Goal: Task Accomplishment & Management: Use online tool/utility

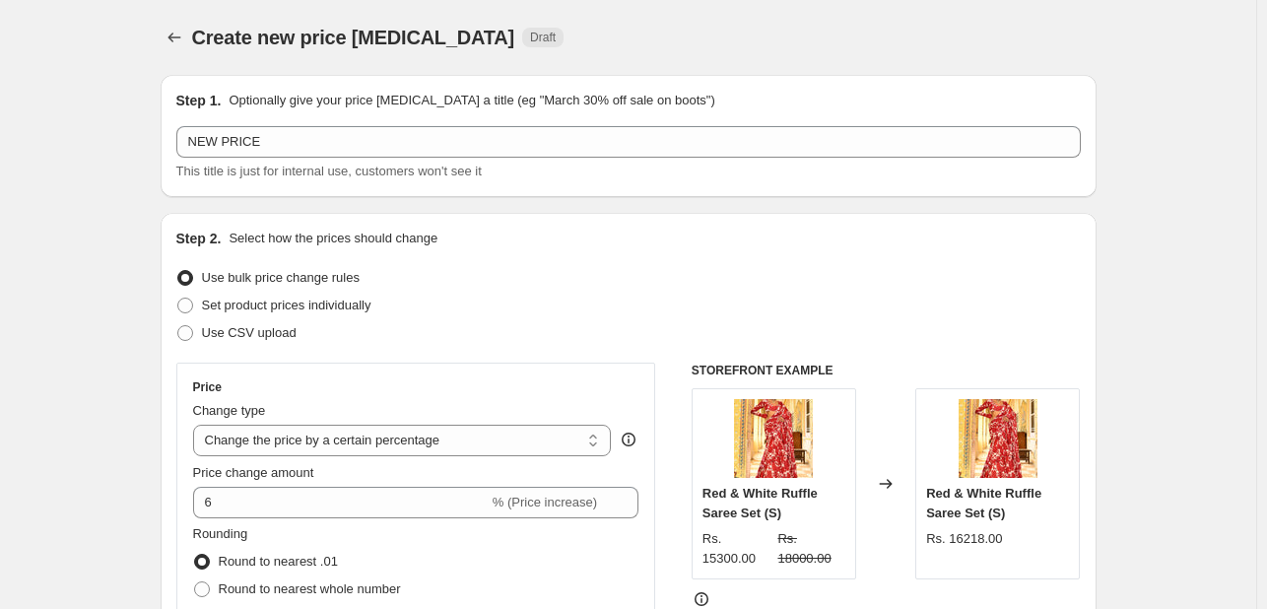
select select "percentage"
select select "collection"
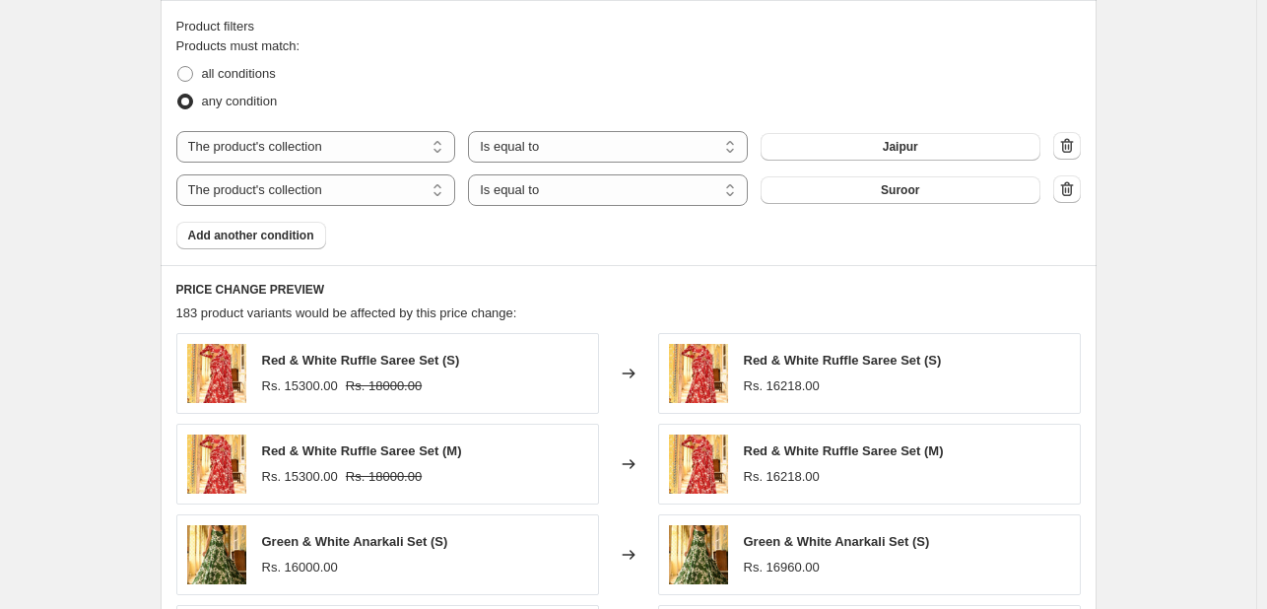
scroll to position [1094, 0]
click at [264, 235] on span "Add another condition" at bounding box center [251, 235] width 126 height 16
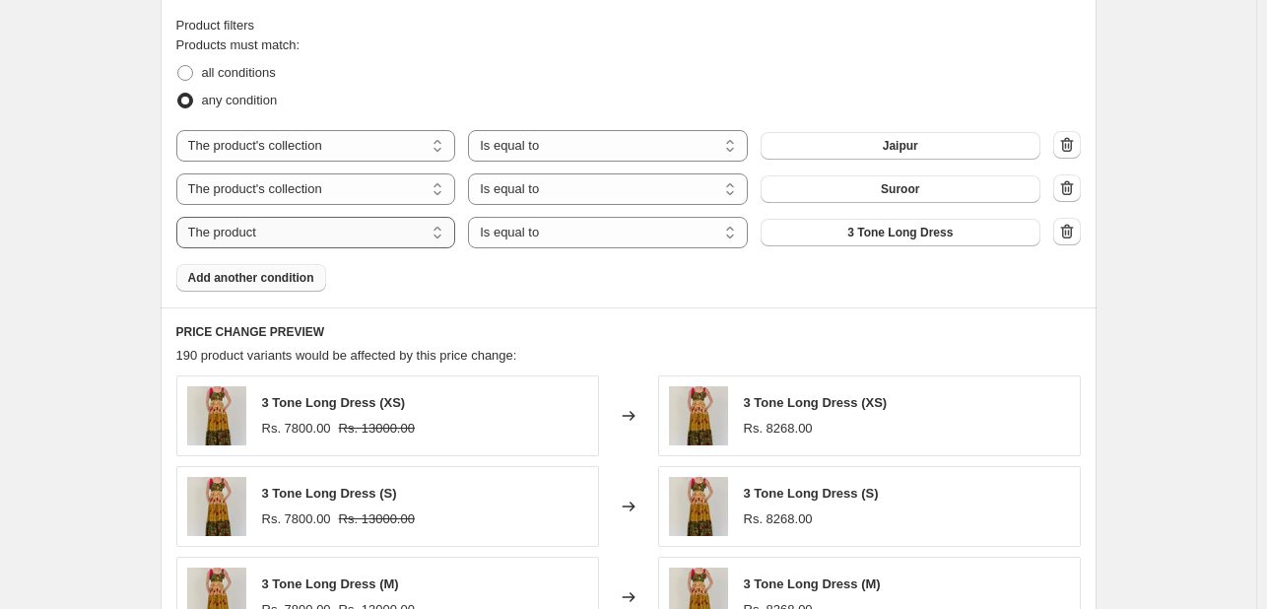
click at [323, 231] on select "The product The product's collection The product's tag The product's vendor The…" at bounding box center [316, 233] width 280 height 32
select select "collection"
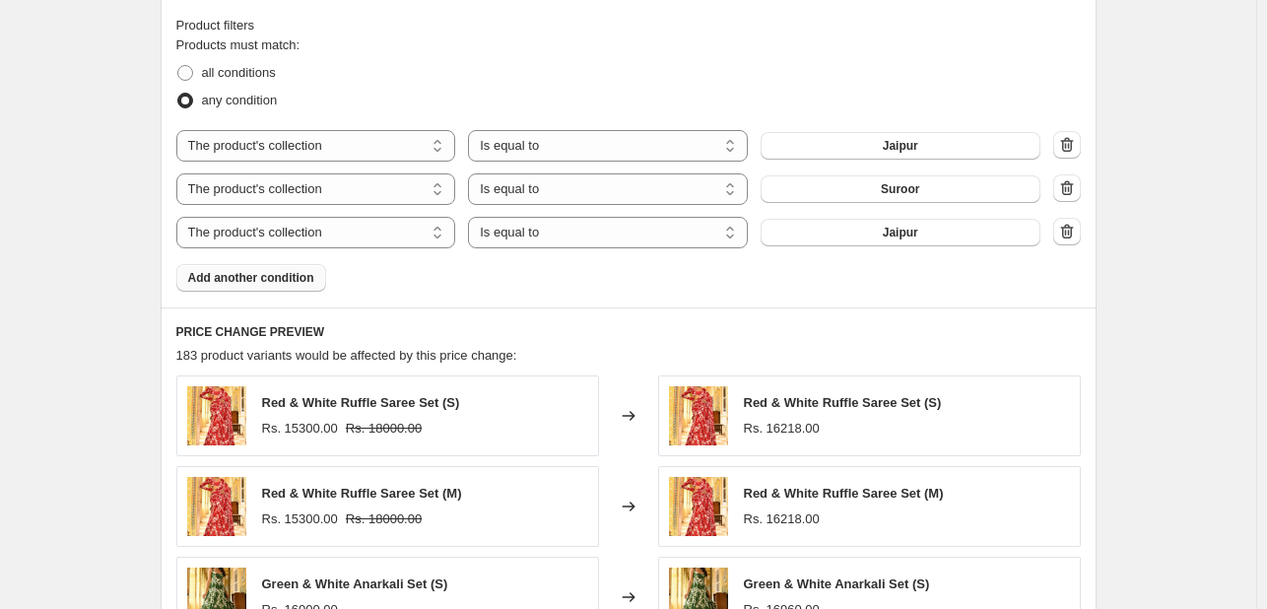
click at [885, 237] on button "Jaipur" at bounding box center [900, 233] width 280 height 28
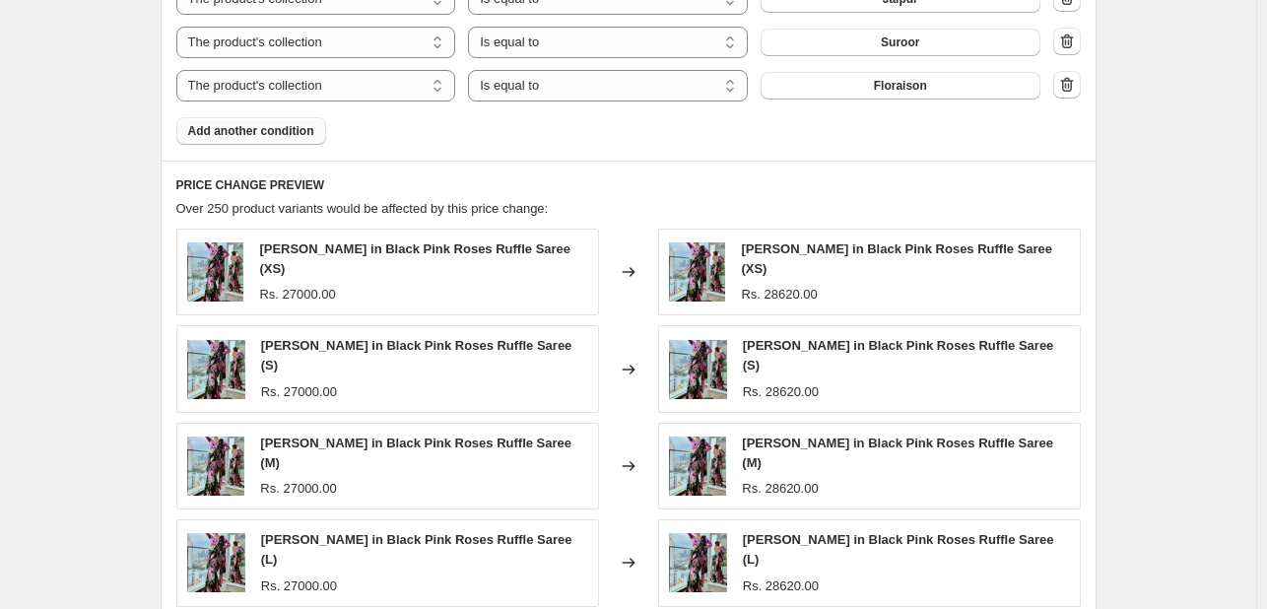
scroll to position [1245, 0]
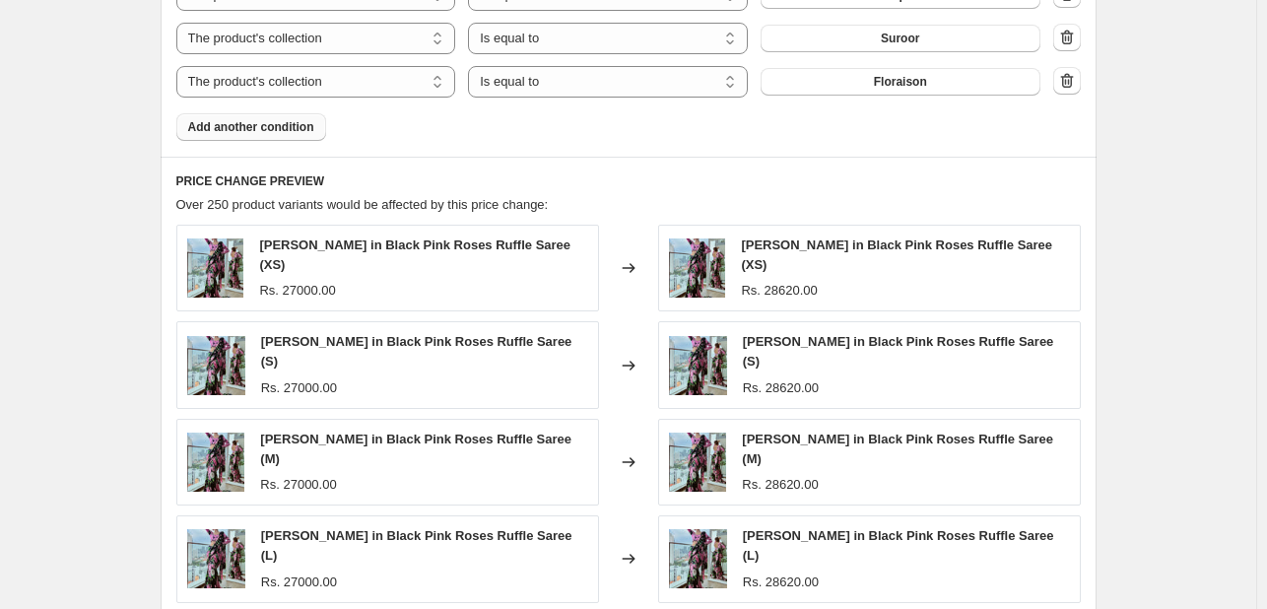
click at [286, 133] on span "Add another condition" at bounding box center [251, 127] width 126 height 16
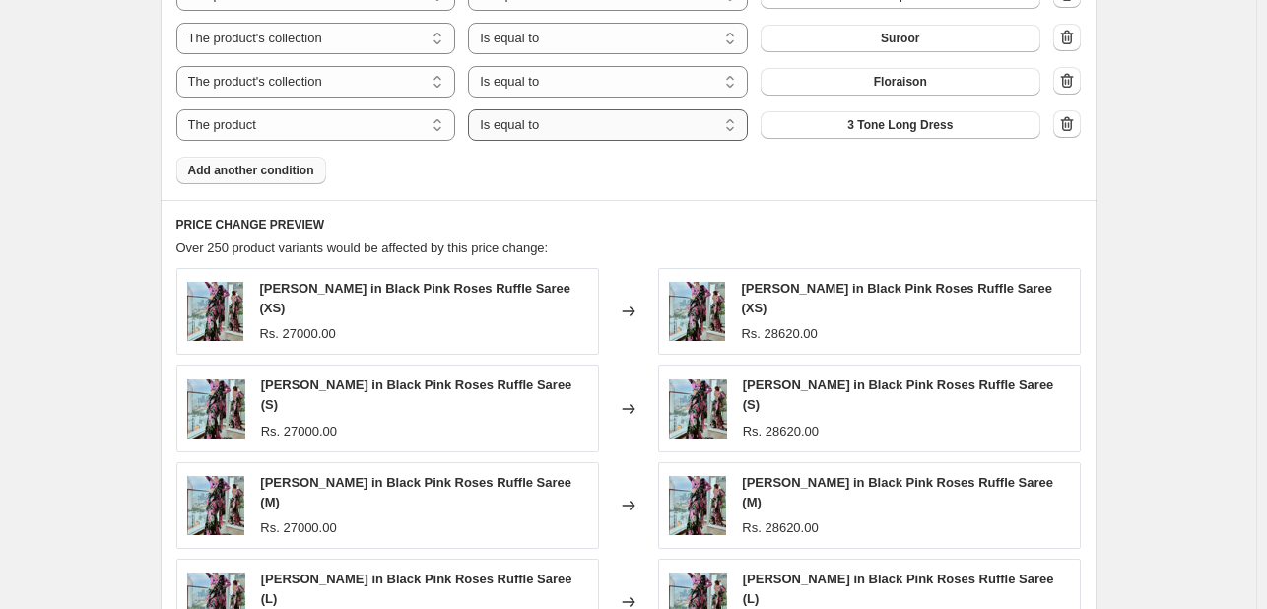
click at [577, 127] on select "Is equal to Is not equal to" at bounding box center [608, 125] width 280 height 32
click at [861, 129] on span "3 Tone Long Dress" at bounding box center [899, 125] width 105 height 16
click at [270, 177] on span "Add another condition" at bounding box center [251, 171] width 126 height 16
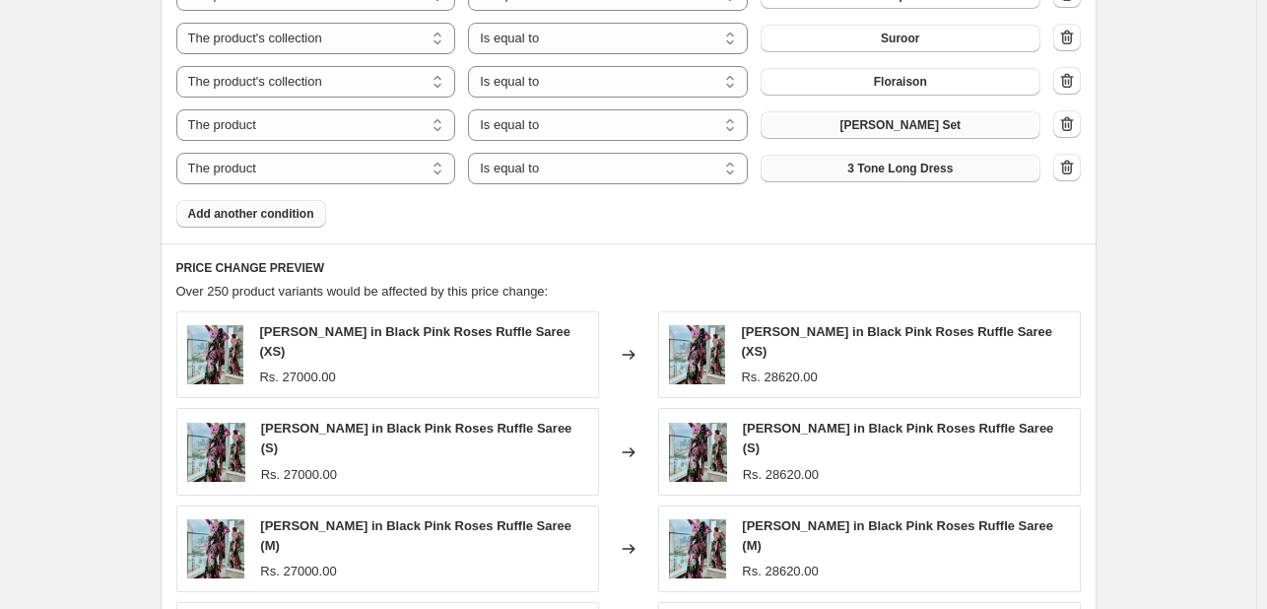
click at [856, 166] on span "3 Tone Long Dress" at bounding box center [899, 169] width 105 height 16
click at [266, 216] on span "Add another condition" at bounding box center [251, 214] width 126 height 16
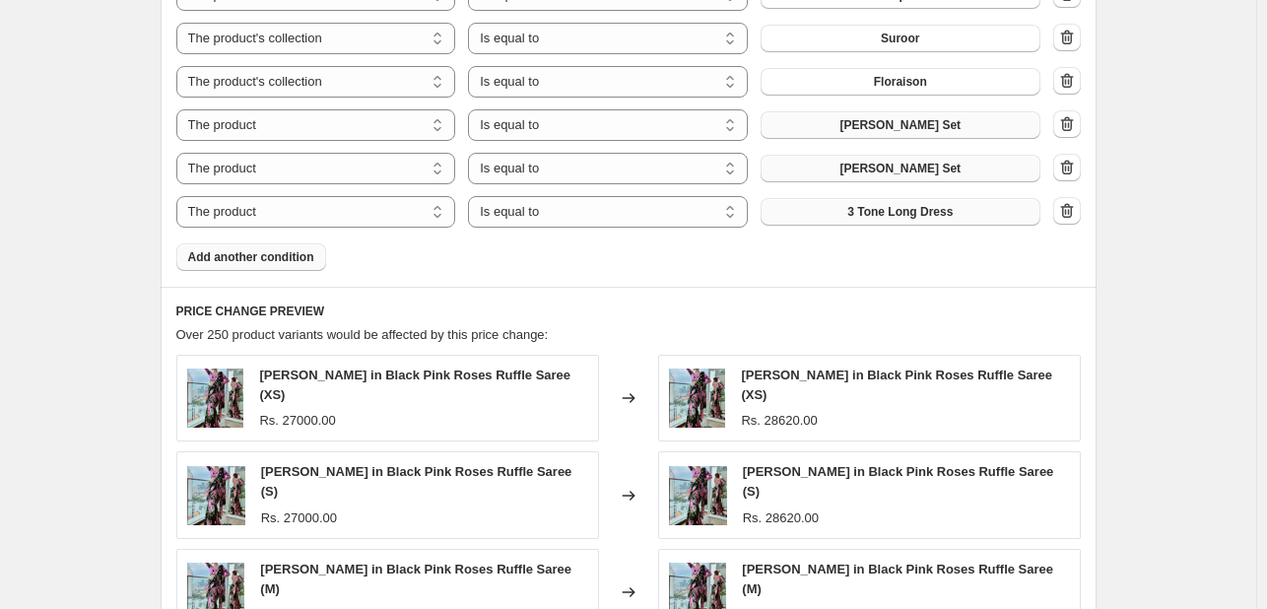
click at [925, 215] on span "3 Tone Long Dress" at bounding box center [899, 212] width 105 height 16
click at [277, 261] on span "Add another condition" at bounding box center [251, 257] width 126 height 16
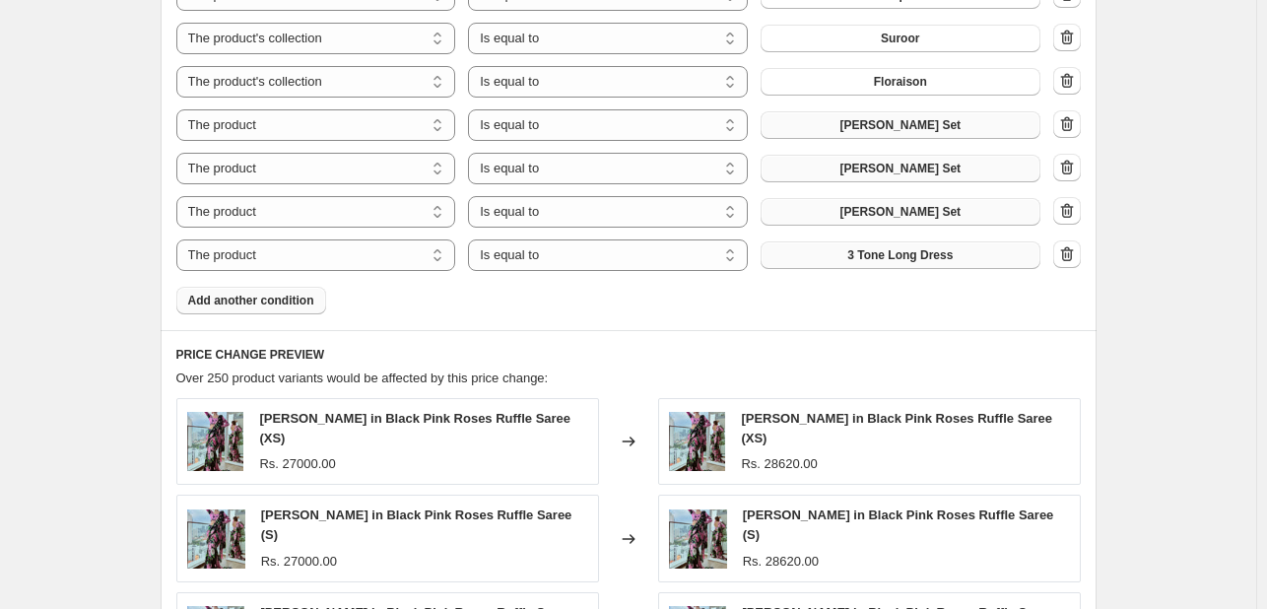
click at [863, 262] on button "3 Tone Long Dress" at bounding box center [900, 255] width 280 height 28
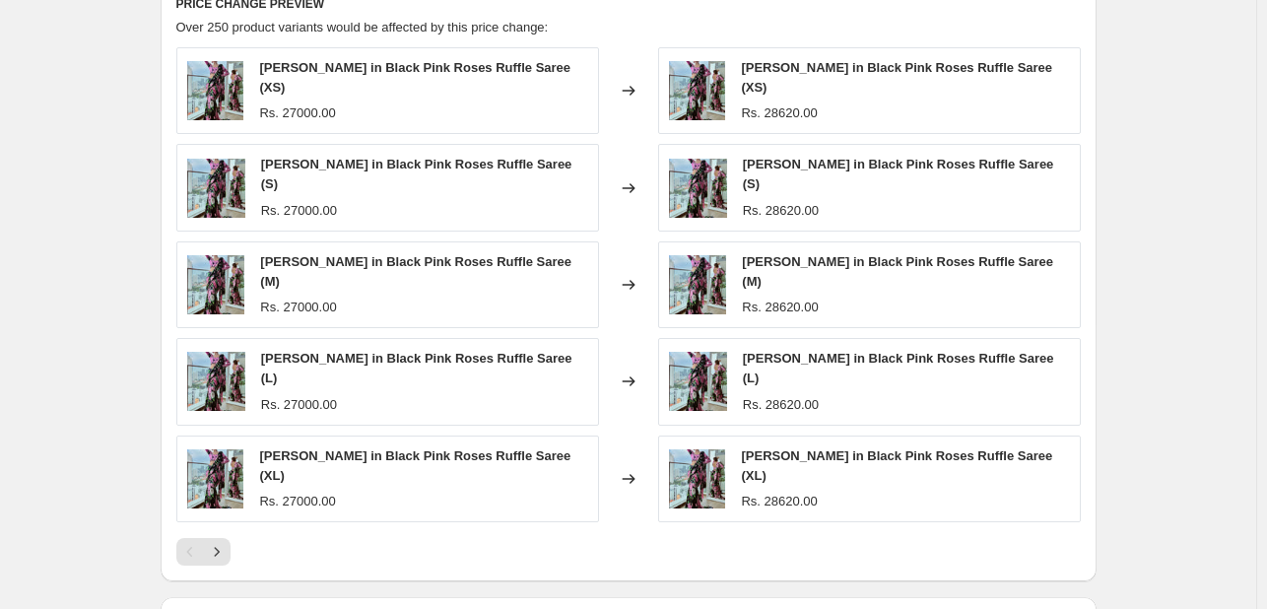
scroll to position [1840, 0]
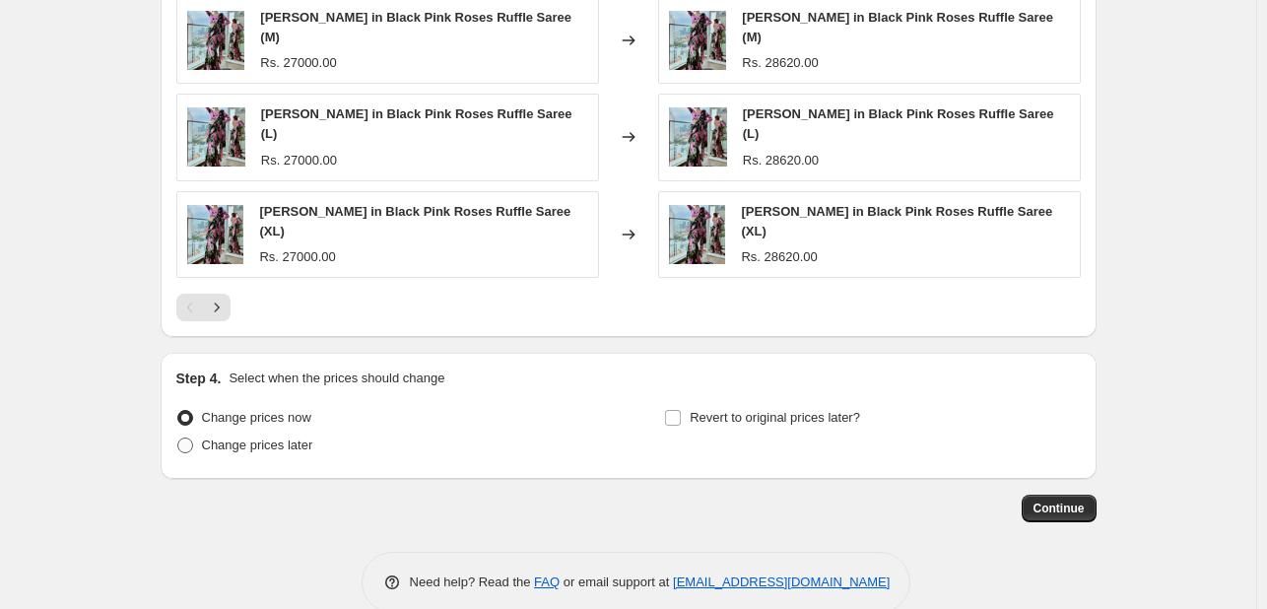
click at [277, 437] on span "Change prices later" at bounding box center [257, 444] width 111 height 15
click at [178, 437] on input "Change prices later" at bounding box center [177, 437] width 1 height 1
radio input "true"
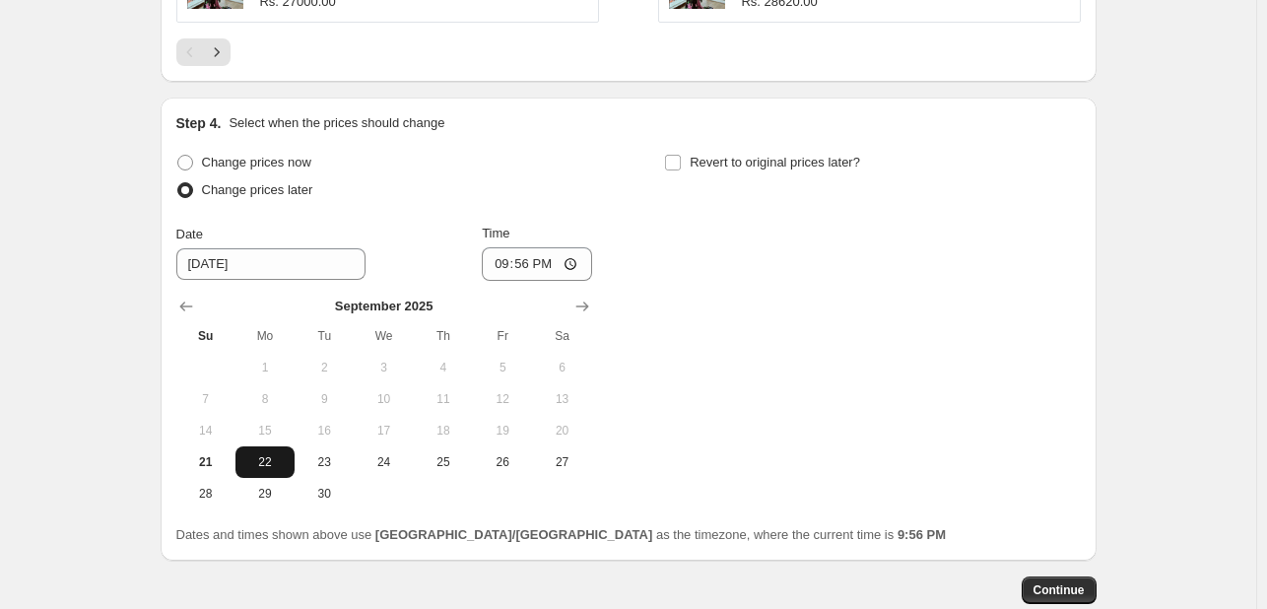
scroll to position [2096, 0]
click at [198, 148] on label "Change prices now" at bounding box center [243, 162] width 135 height 28
click at [178, 154] on input "Change prices now" at bounding box center [177, 154] width 1 height 1
radio input "true"
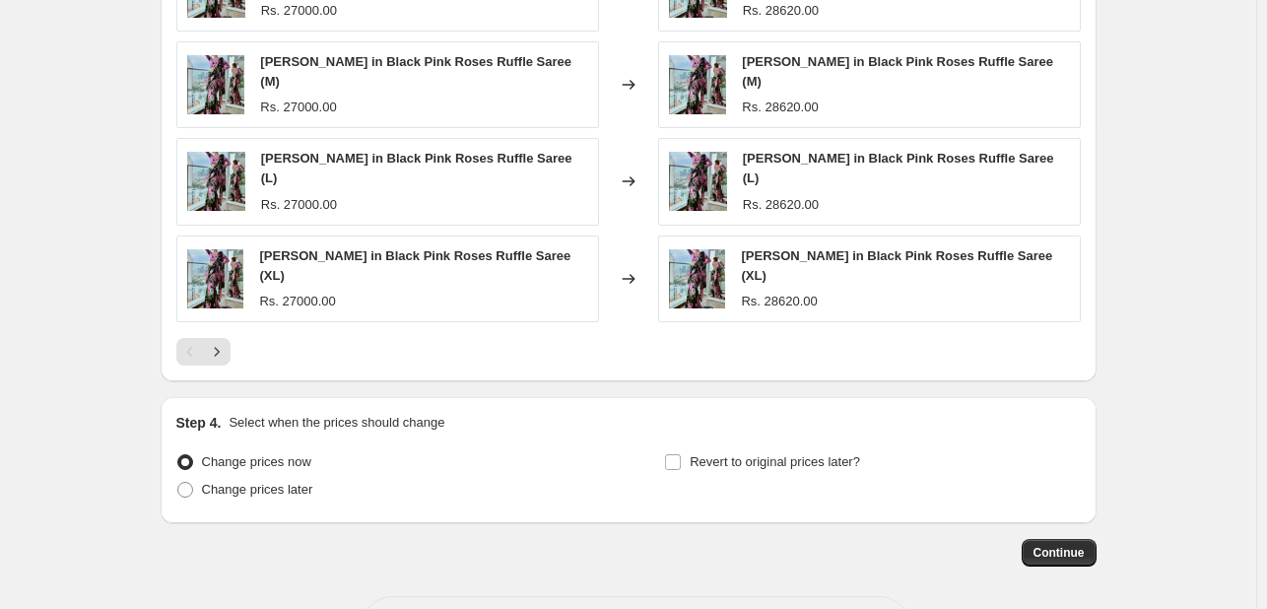
scroll to position [1840, 0]
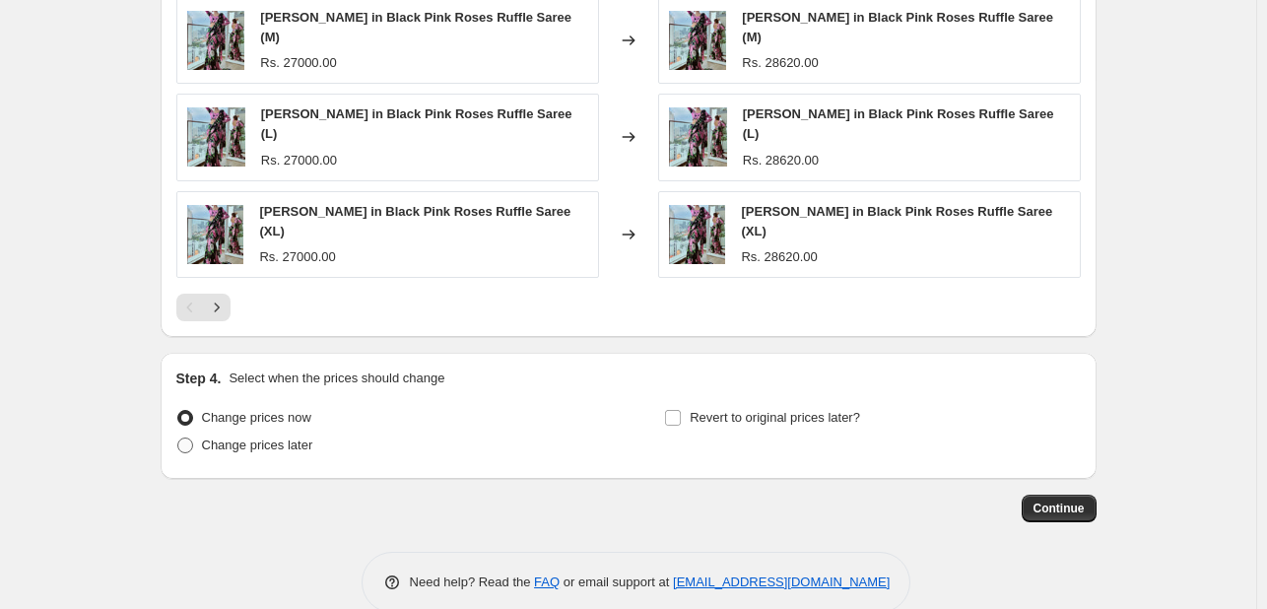
click at [191, 437] on span at bounding box center [185, 445] width 16 height 16
click at [178, 437] on input "Change prices later" at bounding box center [177, 437] width 1 height 1
radio input "true"
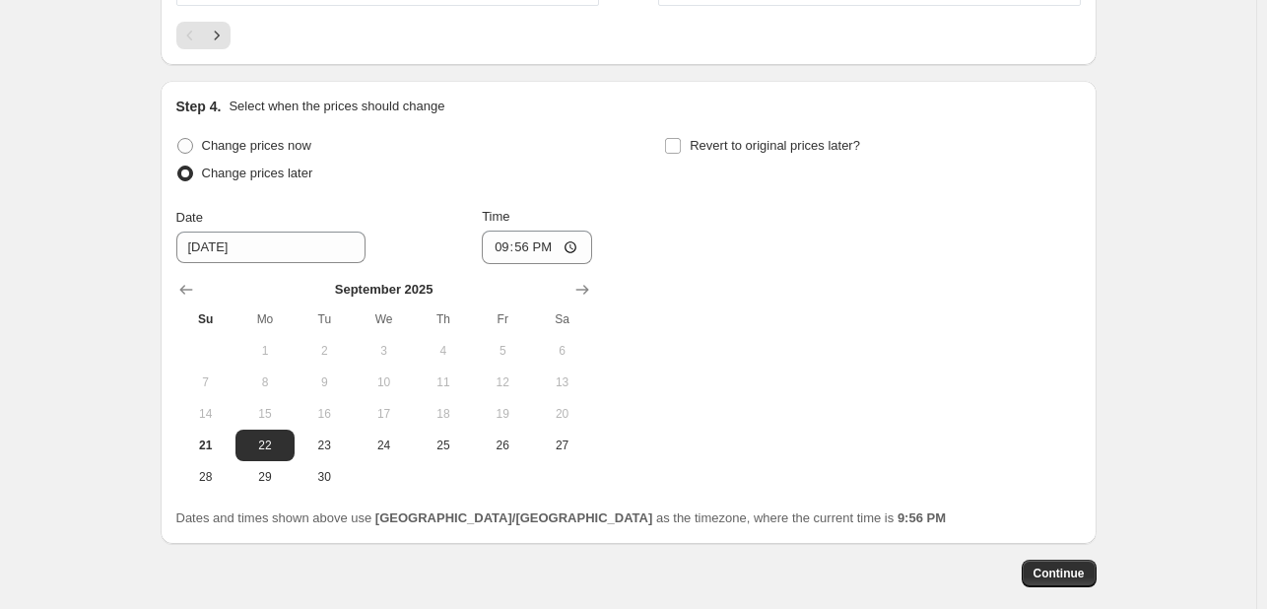
scroll to position [2113, 0]
click at [318, 436] on span "23" at bounding box center [323, 444] width 43 height 16
type input "[DATE]"
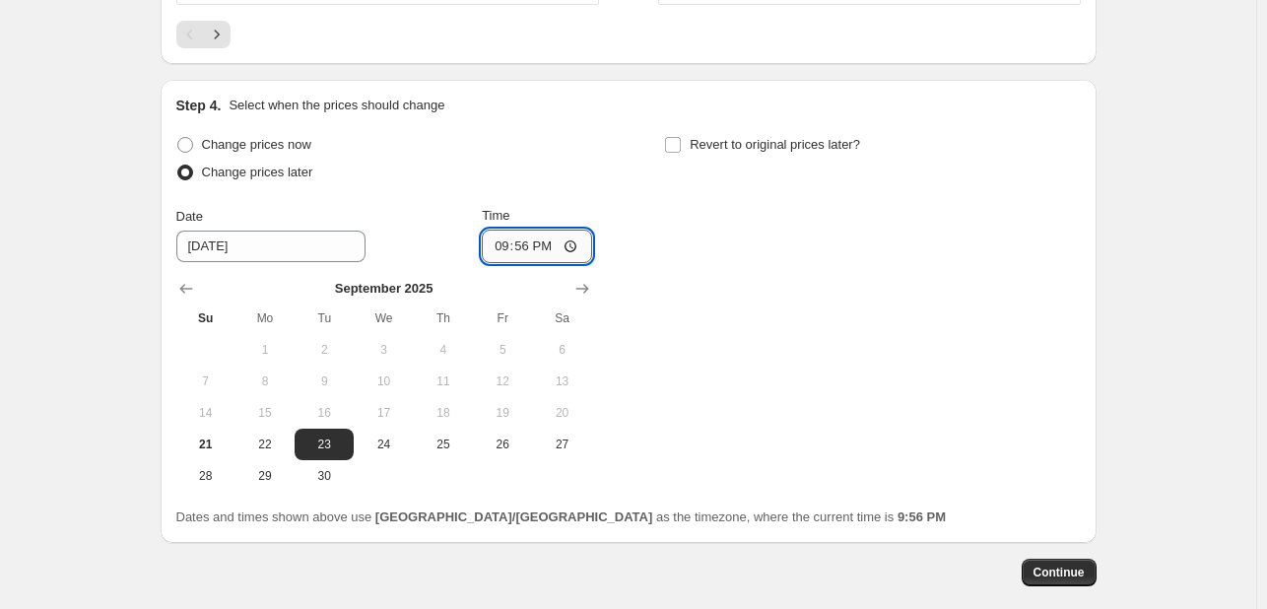
click at [524, 230] on input "21:56" at bounding box center [537, 246] width 110 height 33
click at [559, 230] on input "00:56" at bounding box center [537, 246] width 110 height 33
click at [549, 230] on input "00:56" at bounding box center [537, 246] width 110 height 33
type input "00:00"
click at [642, 210] on div "Change prices now Change prices later Date [DATE] Time 00:00 [DATE] Su Mo Tu We…" at bounding box center [628, 311] width 904 height 361
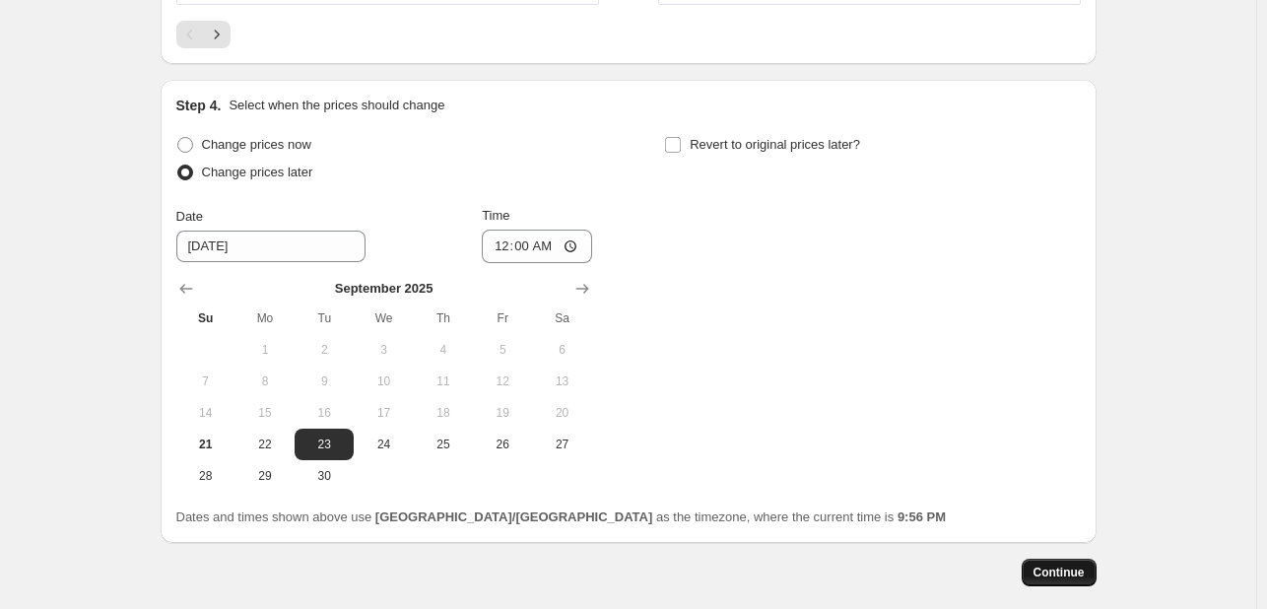
click at [1054, 564] on span "Continue" at bounding box center [1058, 572] width 51 height 16
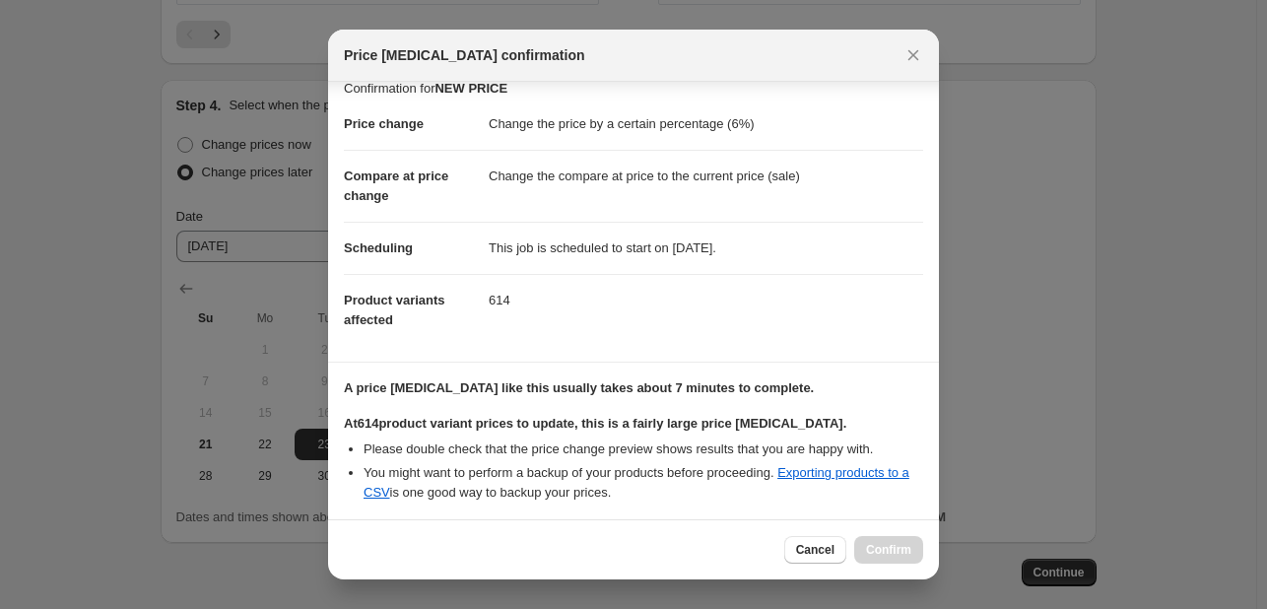
scroll to position [182, 0]
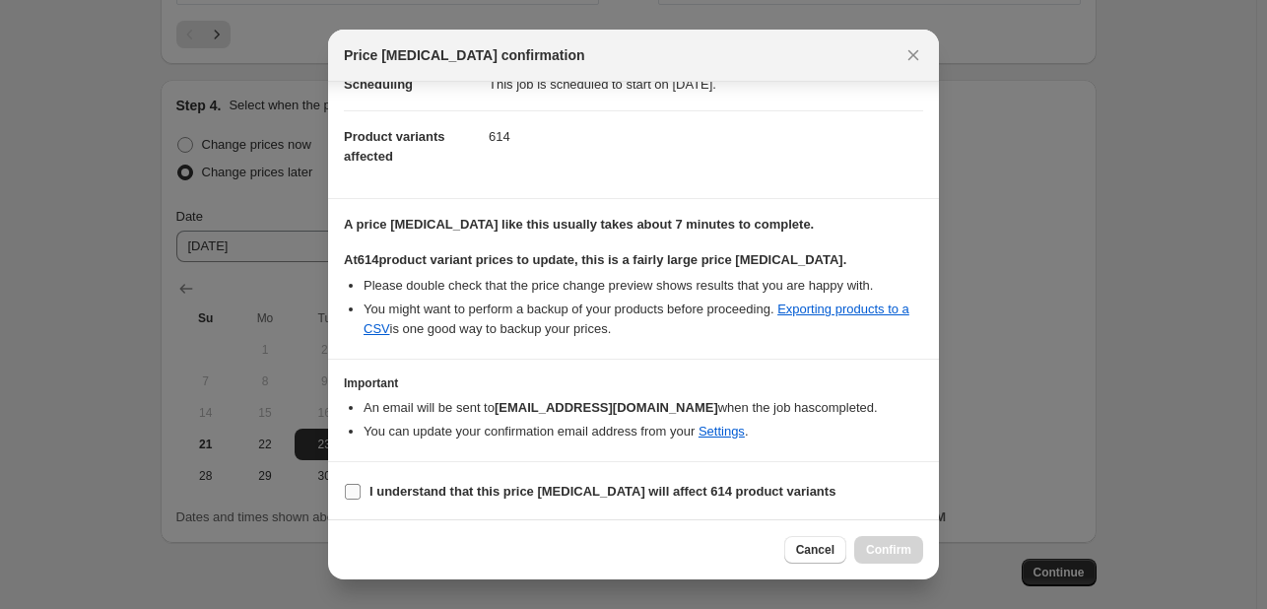
click at [354, 494] on input "I understand that this price [MEDICAL_DATA] will affect 614 product variants" at bounding box center [353, 492] width 16 height 16
checkbox input "true"
click at [904, 550] on span "Confirm" at bounding box center [888, 550] width 45 height 16
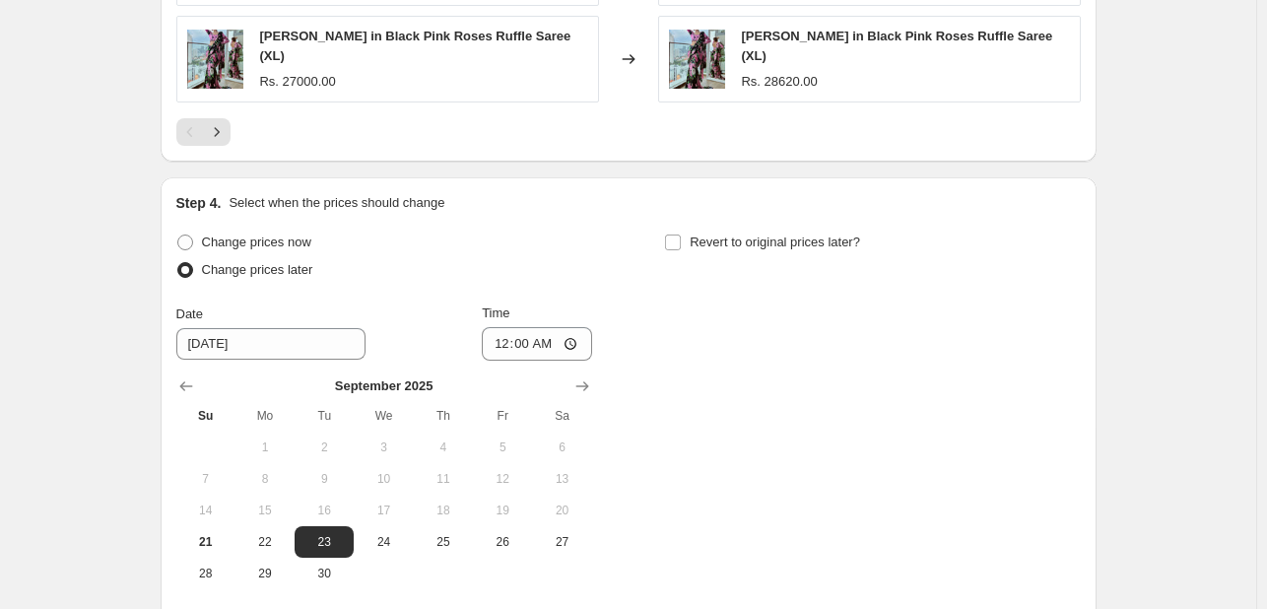
scroll to position [2297, 0]
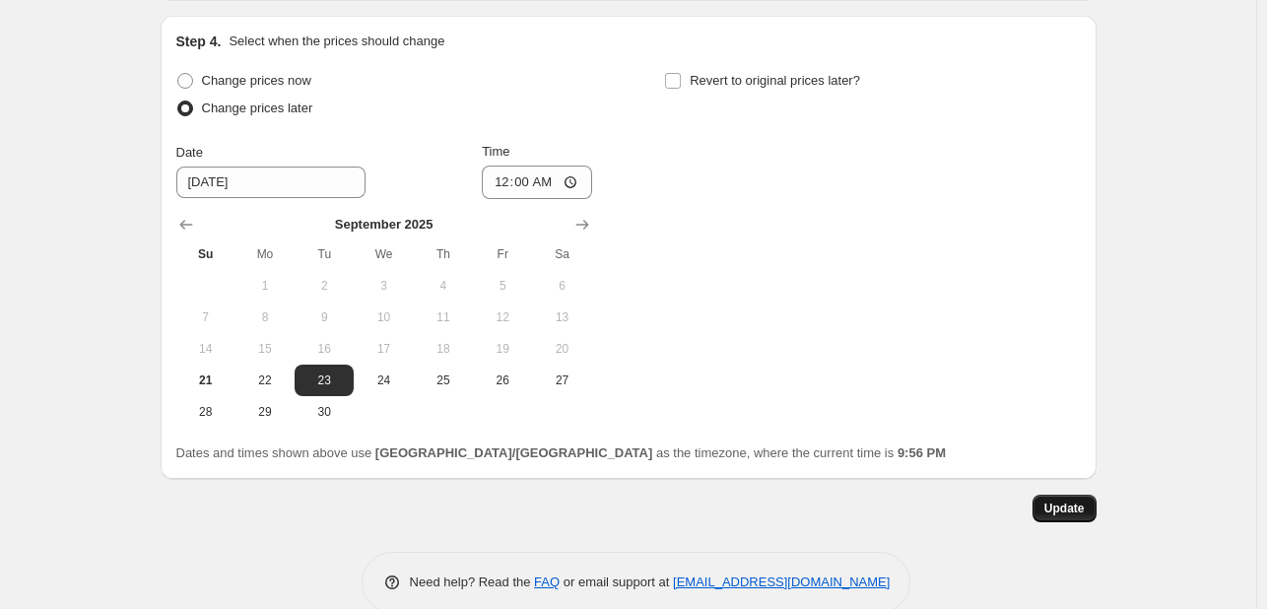
click at [1040, 494] on button "Update" at bounding box center [1064, 508] width 64 height 28
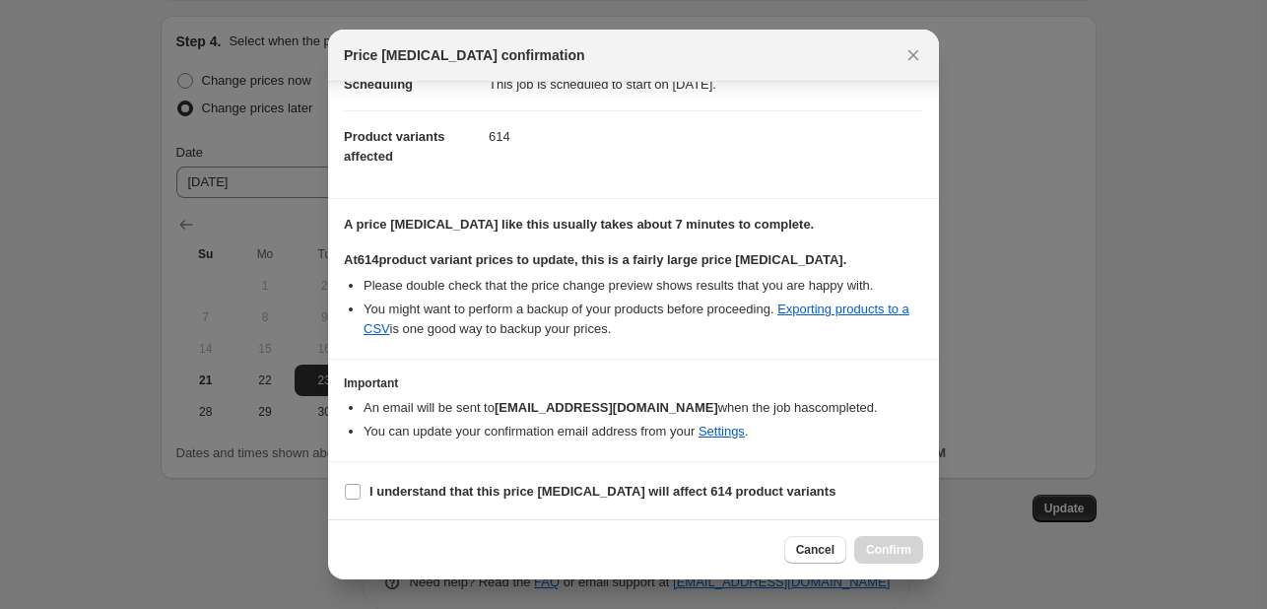
scroll to position [181, 0]
click at [357, 485] on input "I understand that this price [MEDICAL_DATA] will affect 614 product variants" at bounding box center [353, 493] width 16 height 16
checkbox input "true"
click at [873, 549] on span "Confirm" at bounding box center [888, 550] width 45 height 16
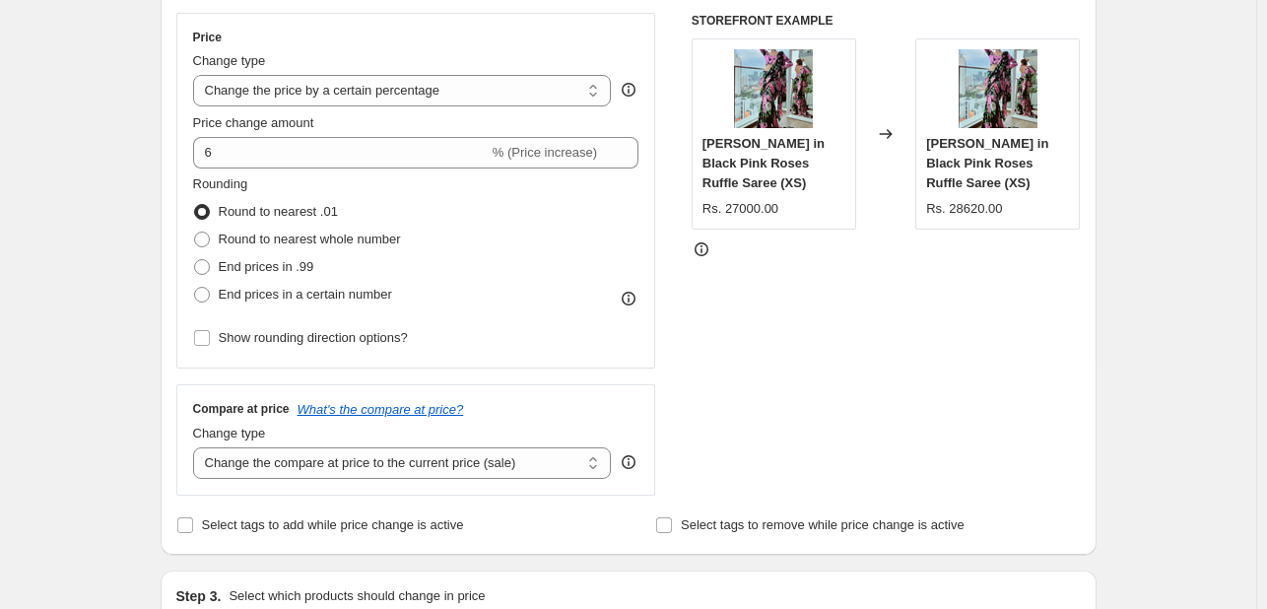
scroll to position [0, 0]
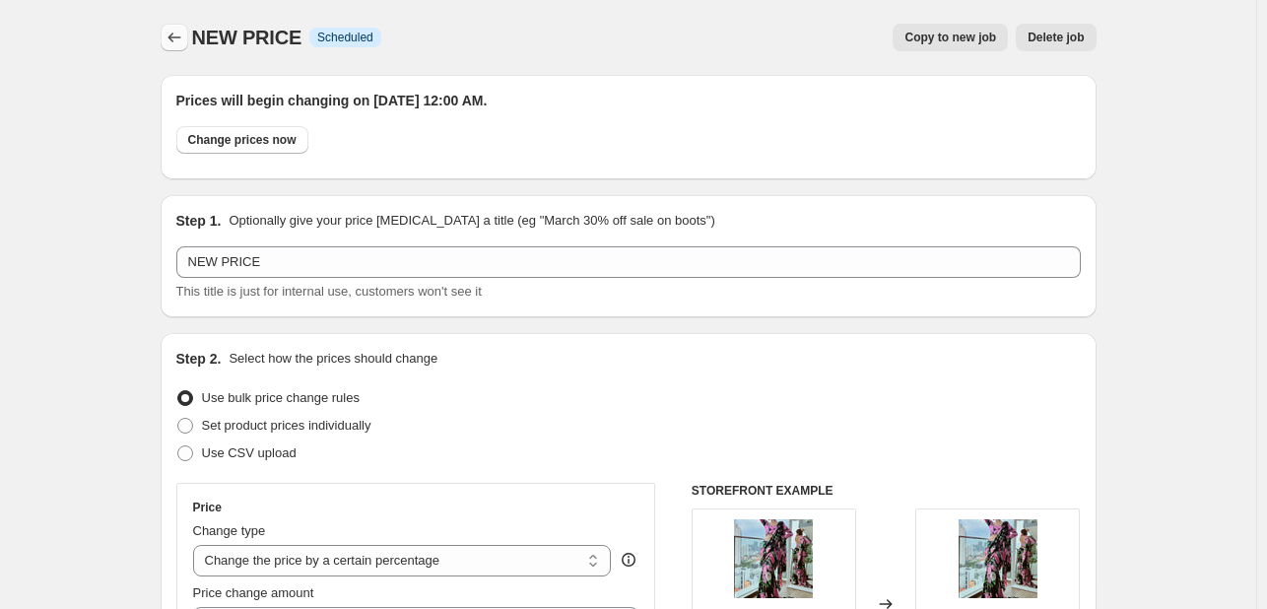
click at [165, 44] on button "Price change jobs" at bounding box center [175, 38] width 28 height 28
